Goal: Understand process/instructions: Learn how to perform a task or action

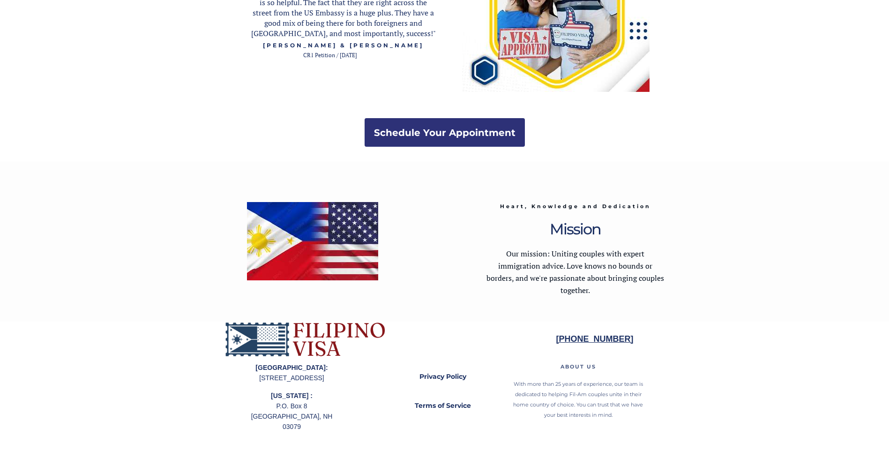
scroll to position [1802, 0]
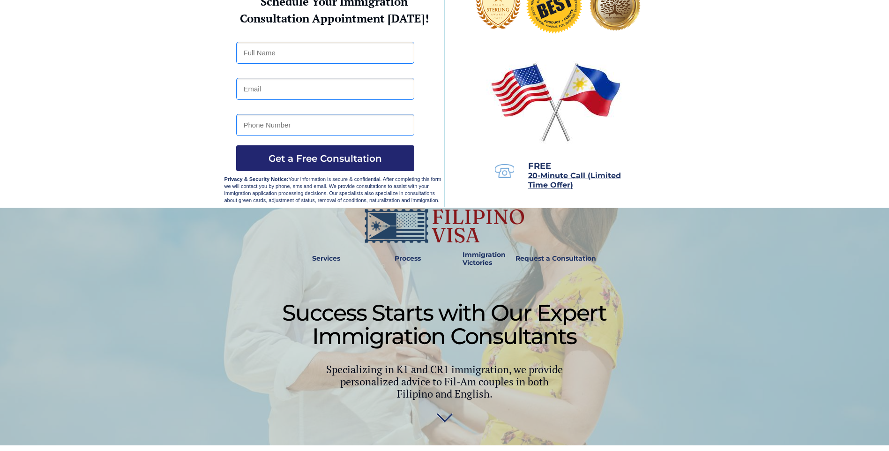
scroll to position [94, 0]
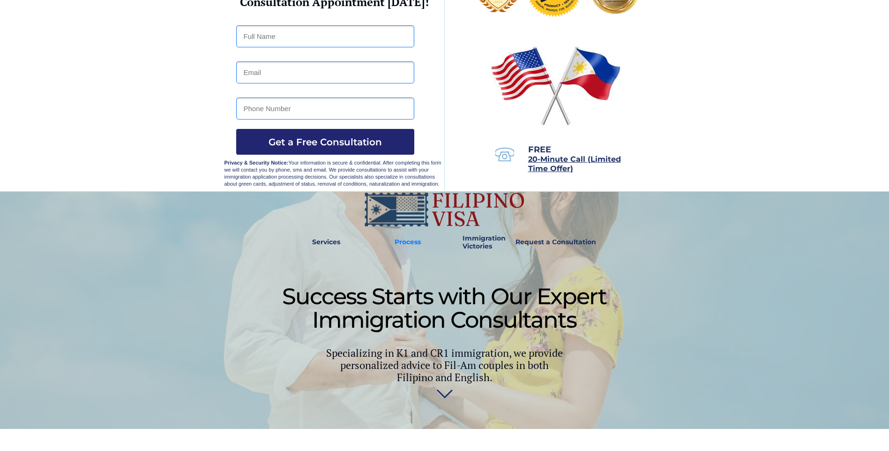
click at [410, 242] on strong "Process" at bounding box center [408, 242] width 26 height 8
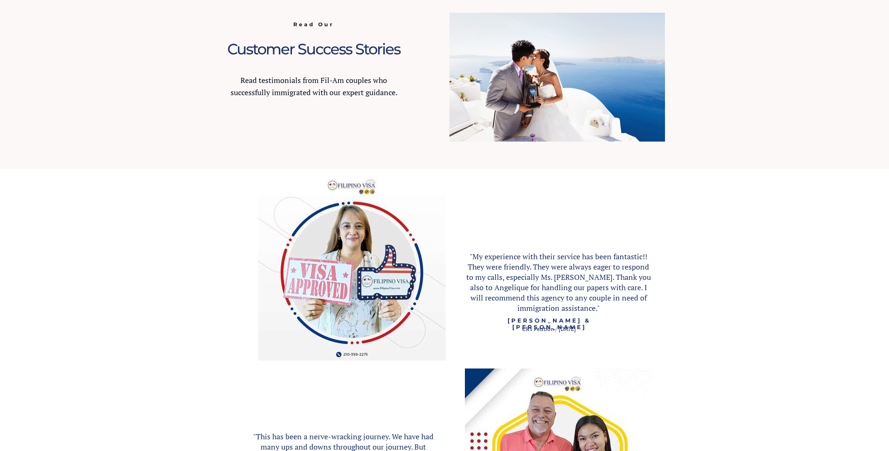
scroll to position [865, 0]
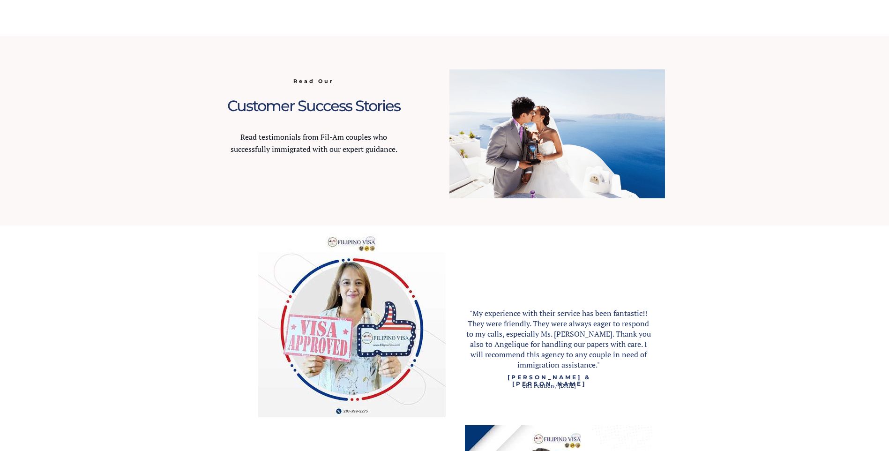
scroll to position [94, 0]
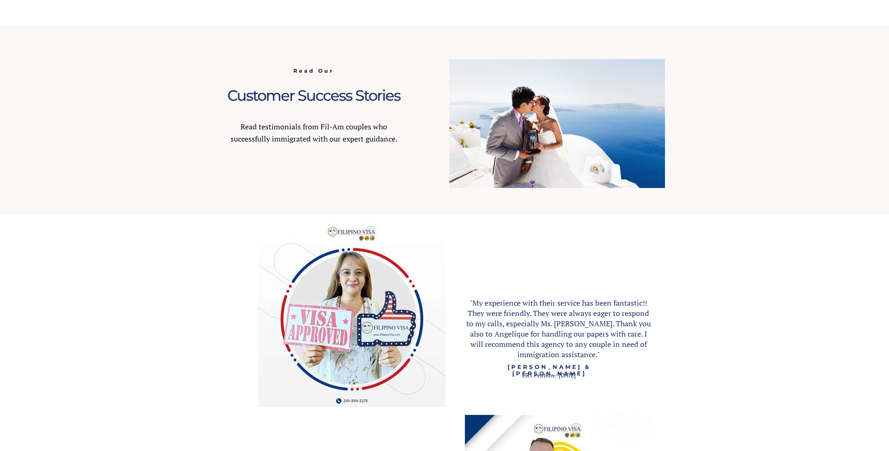
scroll to position [843, 0]
